Goal: Navigation & Orientation: Understand site structure

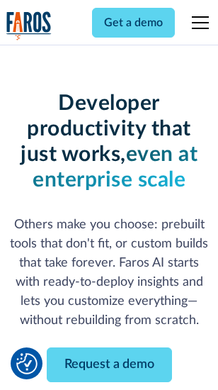
scroll to position [169, 0]
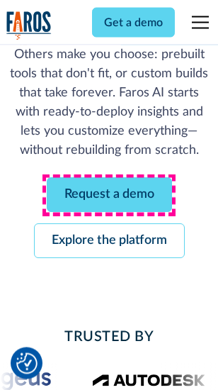
click at [109, 196] on link "Request a demo" at bounding box center [109, 195] width 125 height 35
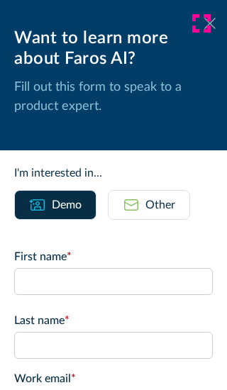
click at [204, 23] on icon at bounding box center [209, 23] width 11 height 11
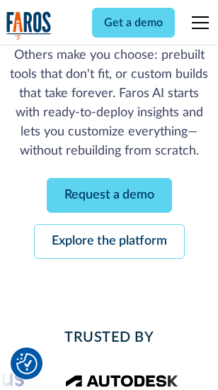
scroll to position [215, 0]
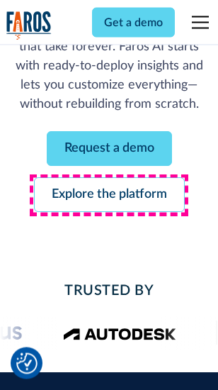
click at [109, 196] on link "Explore the platform" at bounding box center [109, 195] width 151 height 35
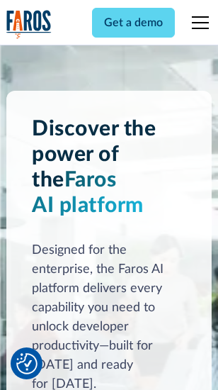
scroll to position [10793, 0]
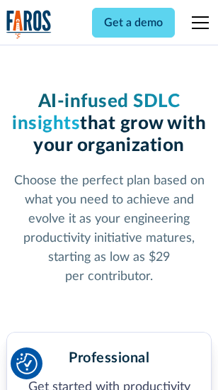
scroll to position [2224, 0]
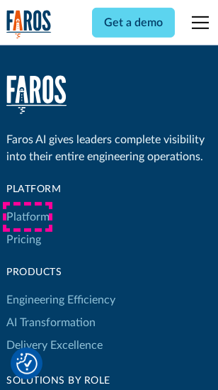
click at [28, 217] on link "Platform" at bounding box center [27, 216] width 43 height 23
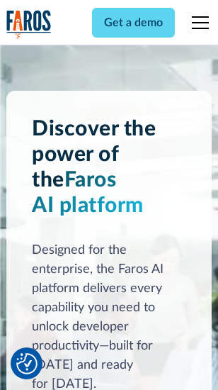
scroll to position [11248, 0]
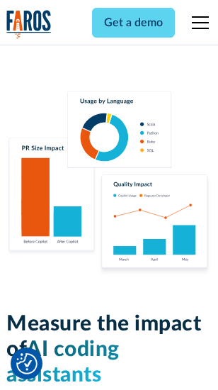
scroll to position [8846, 0]
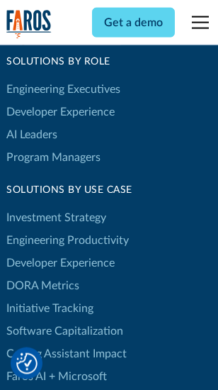
click at [43, 274] on link "DORA Metrics" at bounding box center [42, 285] width 73 height 23
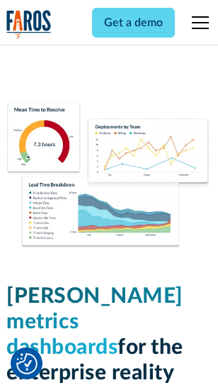
scroll to position [6273, 0]
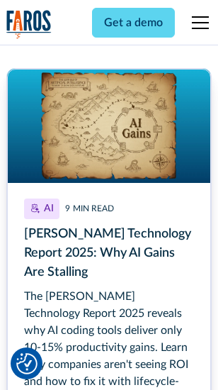
scroll to position [6516, 0]
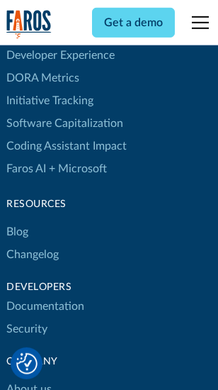
click at [33, 243] on link "Changelog" at bounding box center [32, 254] width 52 height 23
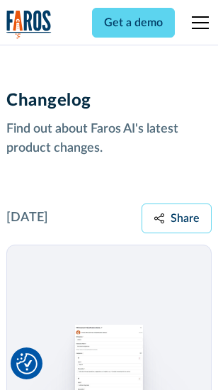
scroll to position [17374, 0]
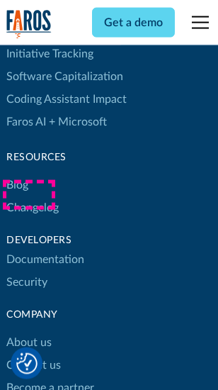
click at [28, 331] on link "About us" at bounding box center [28, 342] width 45 height 23
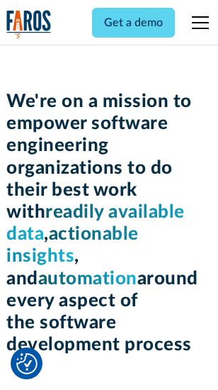
scroll to position [4900, 0]
